Goal: Information Seeking & Learning: Find contact information

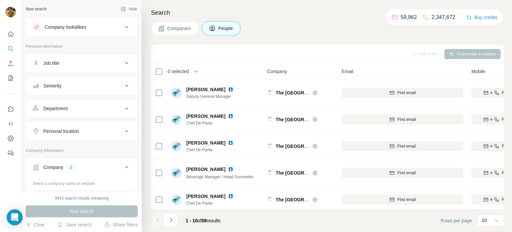
scroll to position [137, 0]
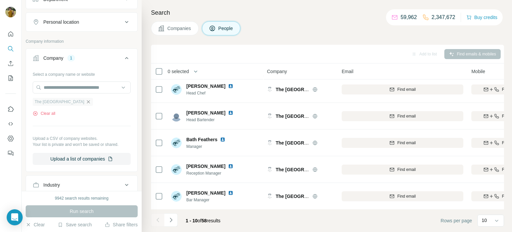
click at [91, 101] on icon "button" at bounding box center [88, 101] width 5 height 5
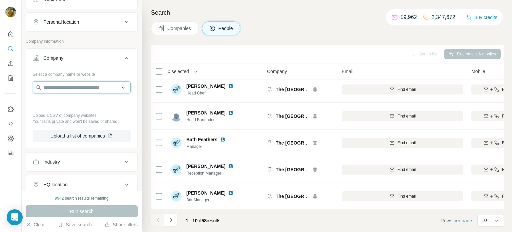
click at [87, 89] on input "text" at bounding box center [82, 87] width 98 height 12
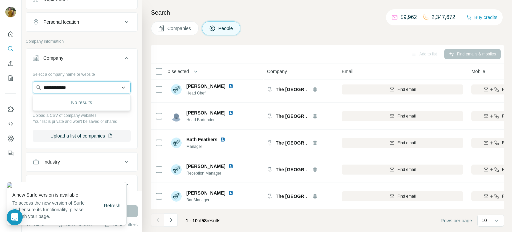
click at [84, 90] on input "**********" at bounding box center [82, 87] width 98 height 12
type input "*"
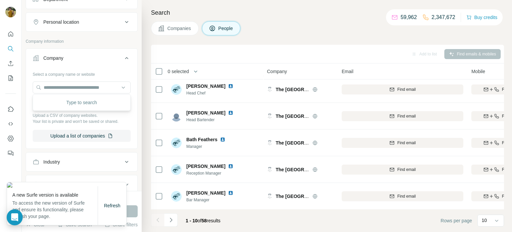
click at [131, 116] on div "Select a company name or website Upload a CSV of company websites. Your list is…" at bounding box center [81, 108] width 111 height 78
click at [111, 207] on span "Refresh" at bounding box center [112, 205] width 16 height 5
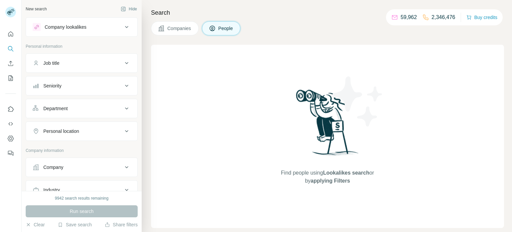
click at [59, 169] on div "Company" at bounding box center [53, 167] width 20 height 7
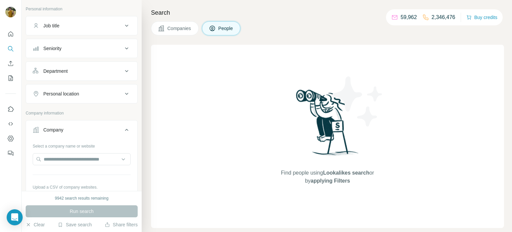
scroll to position [42, 0]
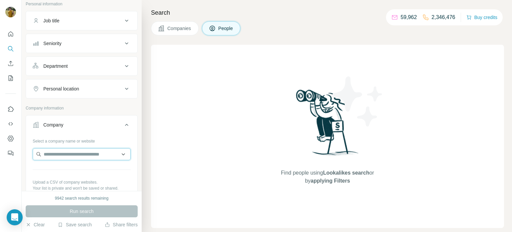
click at [60, 158] on input "text" at bounding box center [82, 154] width 98 height 12
paste input "**********"
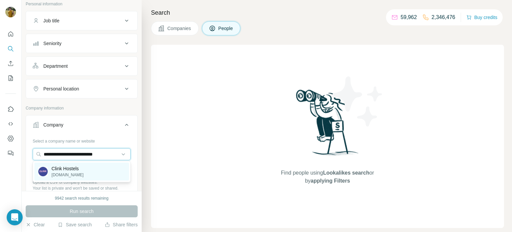
type input "**********"
click at [68, 168] on p "Clink Hostels" at bounding box center [68, 168] width 32 height 7
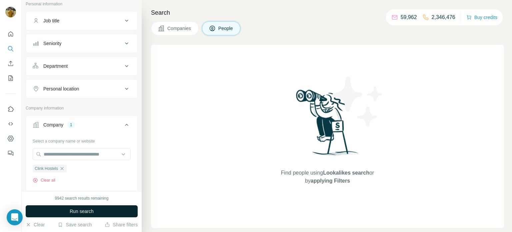
click at [95, 212] on button "Run search" at bounding box center [82, 211] width 112 height 12
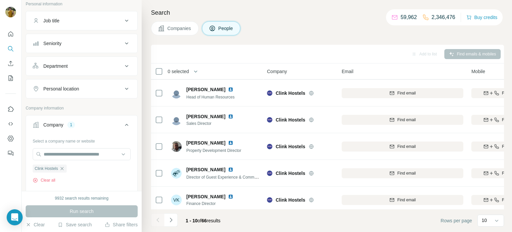
scroll to position [137, 0]
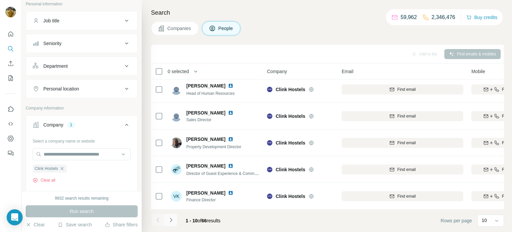
click at [171, 219] on icon "Navigate to next page" at bounding box center [171, 219] width 2 height 4
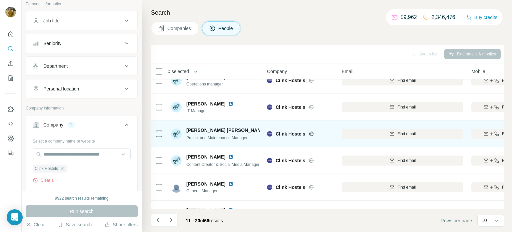
scroll to position [93, 0]
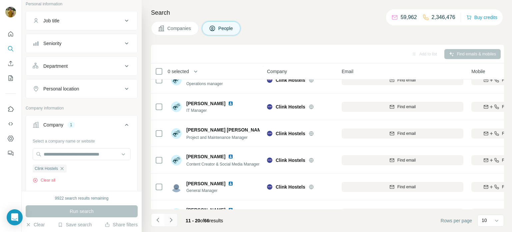
click at [172, 218] on icon "Navigate to next page" at bounding box center [171, 219] width 7 height 7
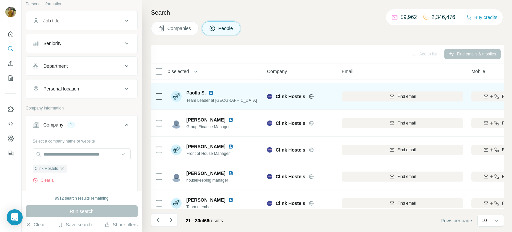
scroll to position [0, 0]
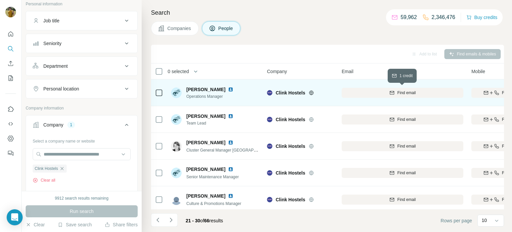
click at [413, 90] on span "Find email" at bounding box center [406, 93] width 18 height 6
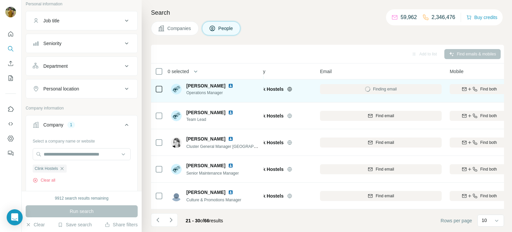
scroll to position [3, 21]
drag, startPoint x: 219, startPoint y: 85, endPoint x: 186, endPoint y: 87, distance: 32.7
click at [186, 87] on div "[PERSON_NAME]" at bounding box center [211, 86] width 50 height 7
copy span "[PERSON_NAME]"
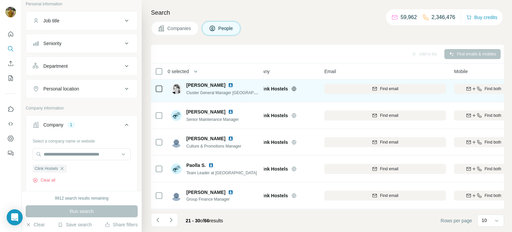
scroll to position [0, 17]
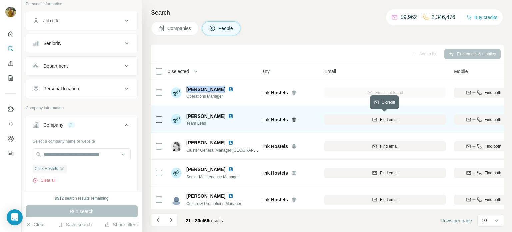
click at [381, 121] on span "Find email" at bounding box center [389, 119] width 18 height 6
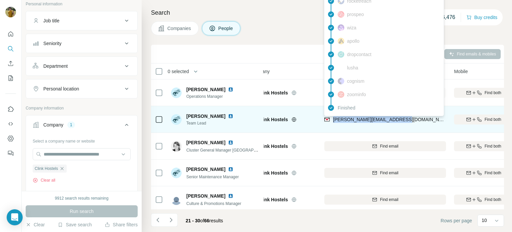
drag, startPoint x: 401, startPoint y: 118, endPoint x: 333, endPoint y: 121, distance: 68.1
click at [333, 121] on div "[PERSON_NAME][EMAIL_ADDRESS][DOMAIN_NAME]" at bounding box center [385, 119] width 122 height 18
copy span "[PERSON_NAME][EMAIL_ADDRESS][DOMAIN_NAME]"
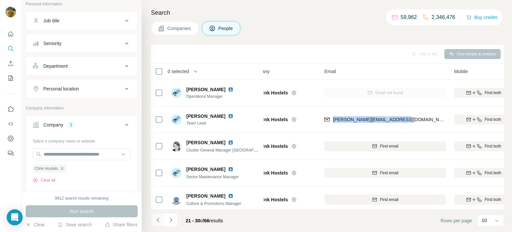
click at [160, 221] on icon "Navigate to previous page" at bounding box center [158, 219] width 7 height 7
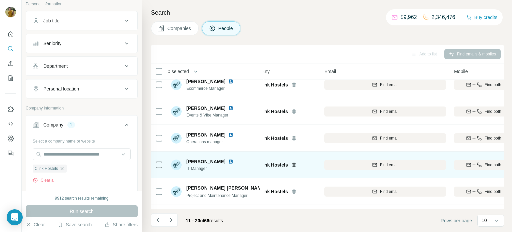
scroll to position [49, 16]
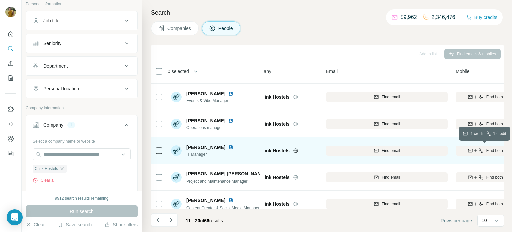
click at [471, 151] on icon "button" at bounding box center [470, 149] width 4 height 3
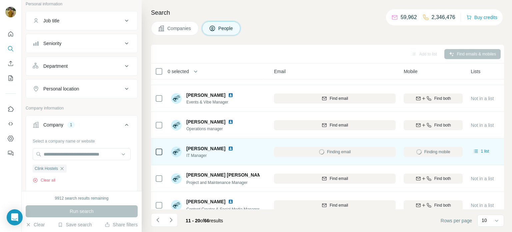
scroll to position [47, 68]
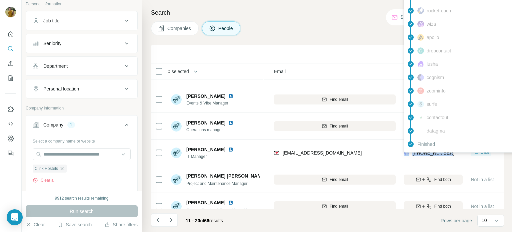
drag, startPoint x: 449, startPoint y: 152, endPoint x: 410, endPoint y: 153, distance: 39.7
click at [410, 153] on div "[PHONE_NUMBER]" at bounding box center [433, 152] width 59 height 18
copy div "[PHONE_NUMBER]"
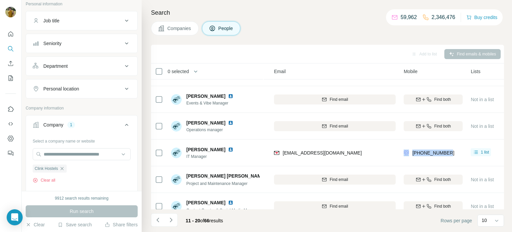
click at [0, 231] on div at bounding box center [0, 232] width 0 height 0
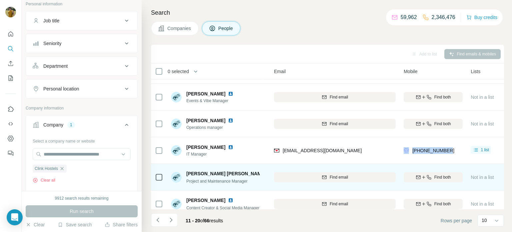
scroll to position [49, 68]
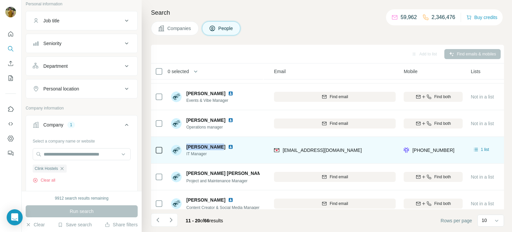
drag, startPoint x: 213, startPoint y: 147, endPoint x: 185, endPoint y: 148, distance: 28.4
click at [185, 148] on div "[PERSON_NAME] IT Manager" at bounding box center [203, 149] width 65 height 13
copy span "[PERSON_NAME]"
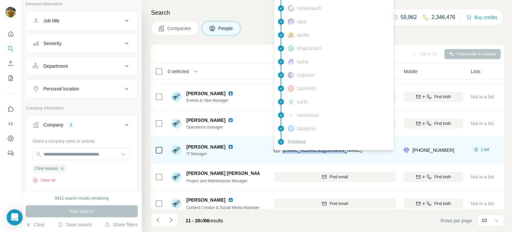
drag, startPoint x: 346, startPoint y: 153, endPoint x: 283, endPoint y: 152, distance: 63.0
click at [283, 152] on div "[EMAIL_ADDRESS][DOMAIN_NAME]" at bounding box center [335, 150] width 122 height 18
copy span "[EMAIL_ADDRESS][DOMAIN_NAME]"
